Goal: Task Accomplishment & Management: Manage account settings

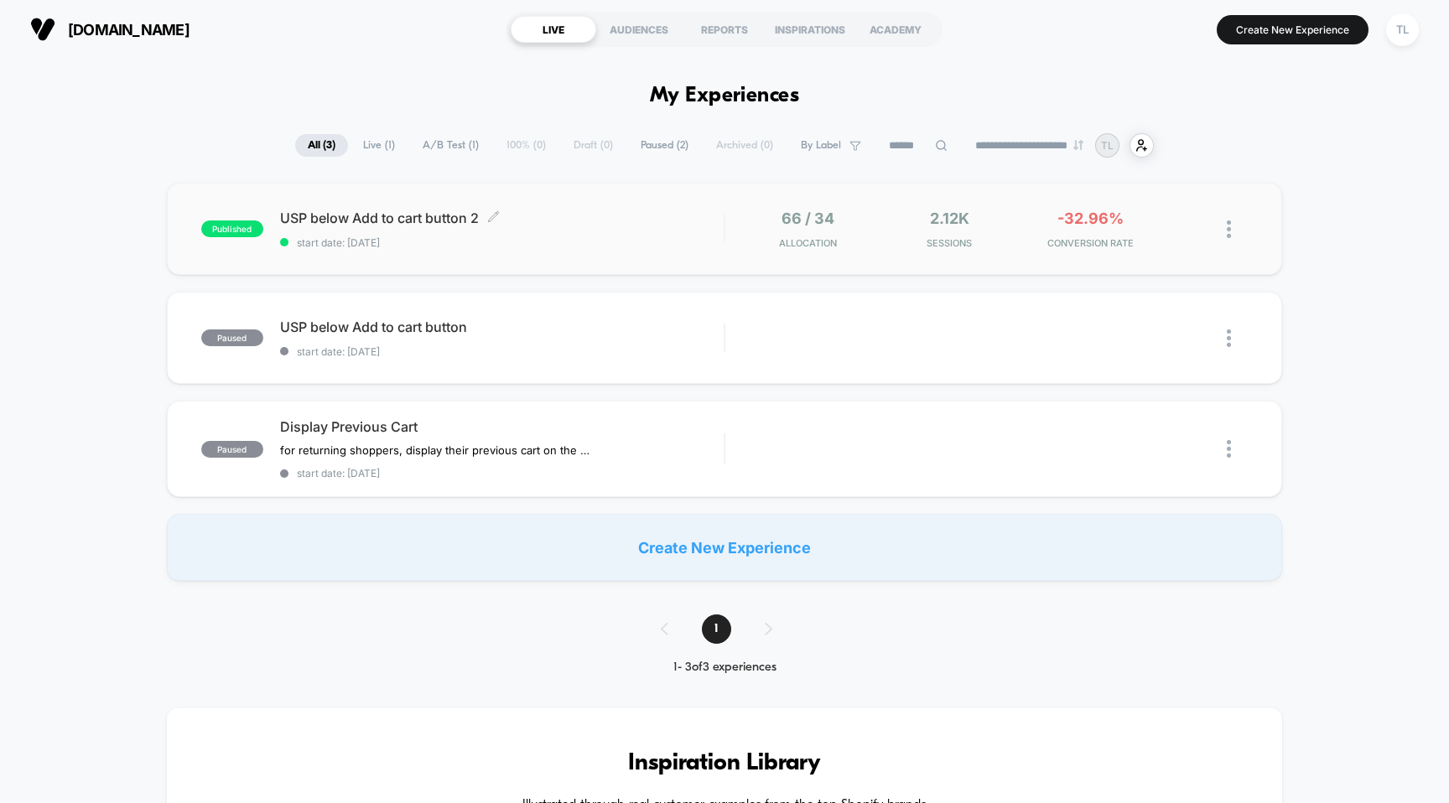
click at [373, 226] on div "USP below Add to cart button 2 Click to edit experience details Click to edit e…" at bounding box center [502, 229] width 444 height 39
click at [1226, 231] on div at bounding box center [1220, 229] width 56 height 39
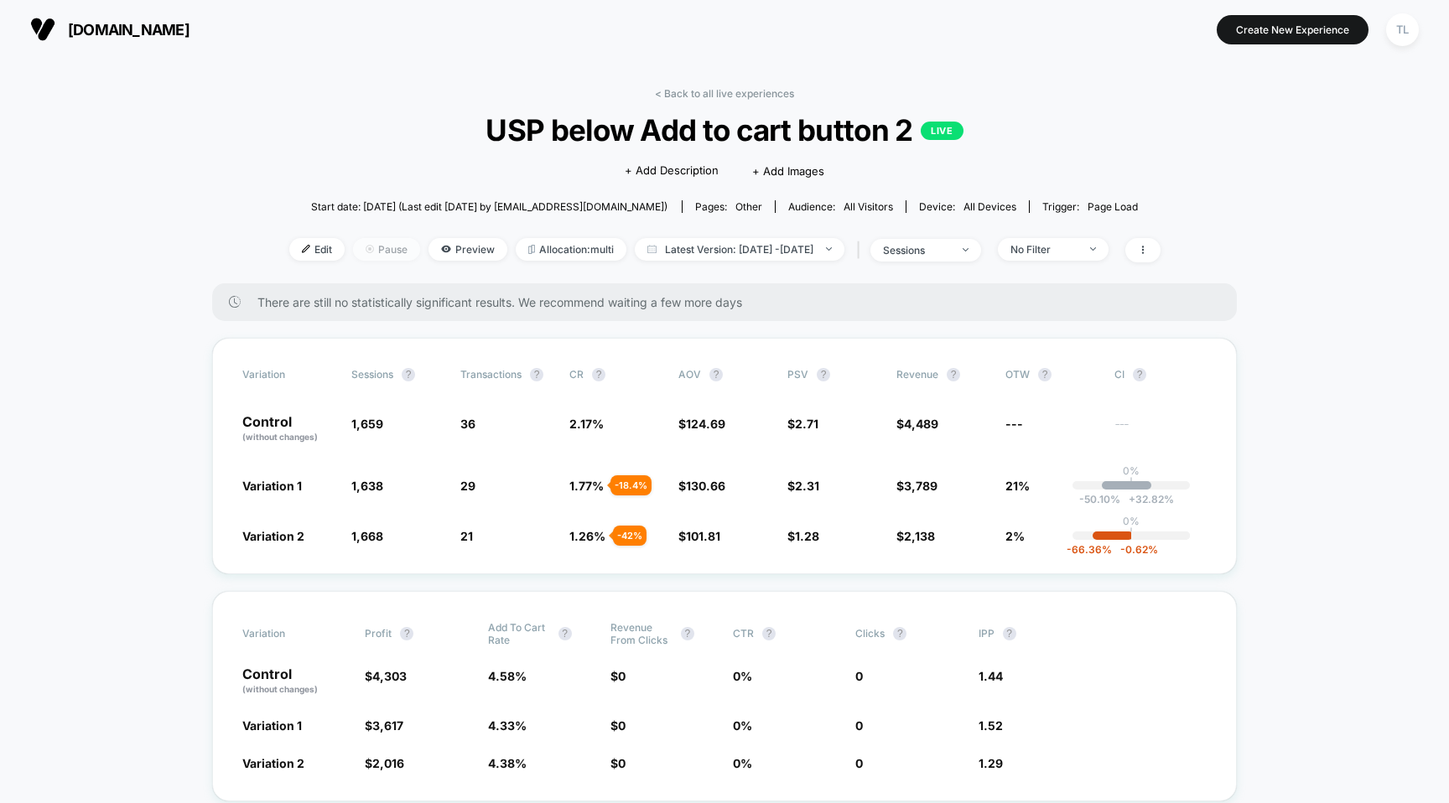
click at [363, 254] on span "Pause" at bounding box center [386, 249] width 67 height 23
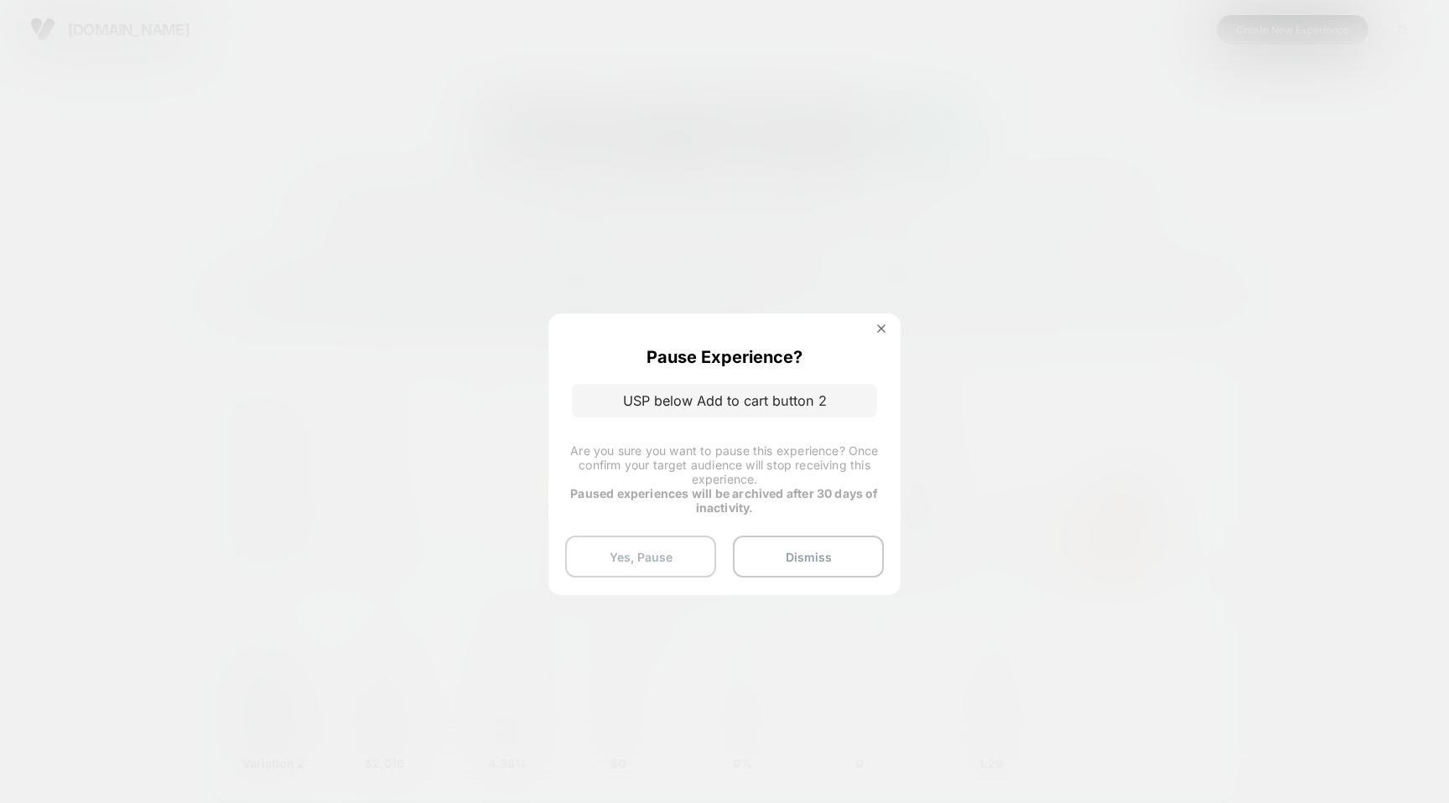
click at [678, 554] on button "Yes, Pause" at bounding box center [640, 557] width 151 height 42
